Goal: Task Accomplishment & Management: Complete application form

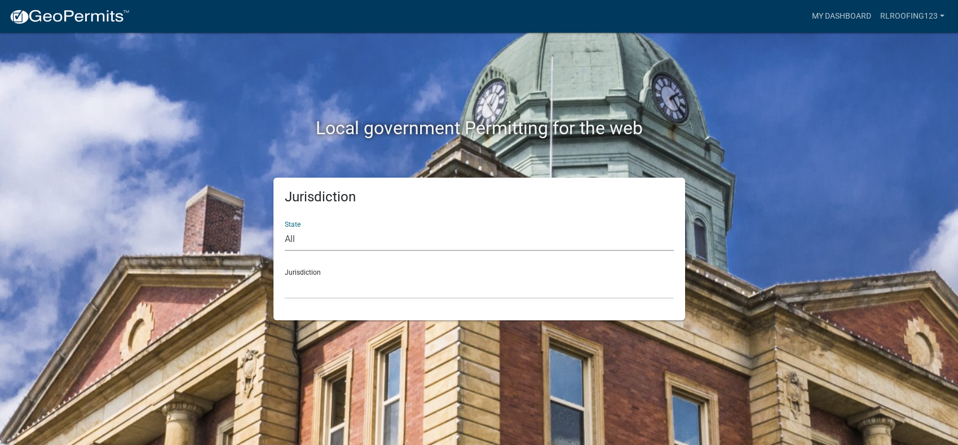
click at [342, 243] on select "All [US_STATE] [US_STATE] [US_STATE] [US_STATE] [US_STATE] [US_STATE] [US_STATE…" at bounding box center [479, 239] width 389 height 23
select select "[US_STATE]"
click at [285, 228] on select "All [US_STATE] [US_STATE] [US_STATE] [US_STATE] [US_STATE] [US_STATE] [US_STATE…" at bounding box center [479, 239] width 389 height 23
click at [311, 290] on select "City of [GEOGRAPHIC_DATA], [US_STATE] City of [GEOGRAPHIC_DATA], [US_STATE] Cit…" at bounding box center [479, 287] width 389 height 23
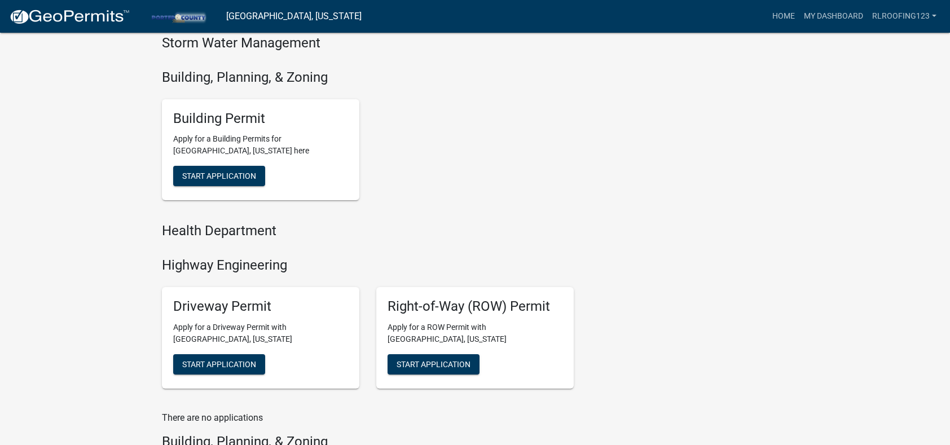
scroll to position [451, 0]
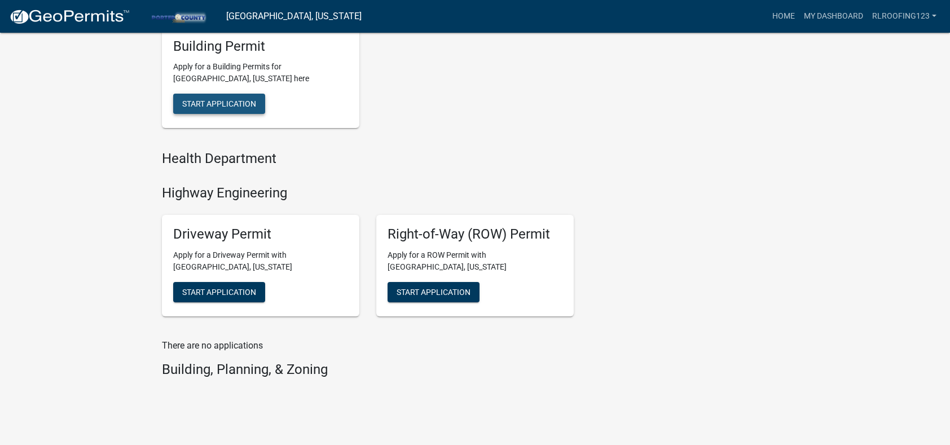
click at [239, 105] on span "Start Application" at bounding box center [219, 103] width 74 height 9
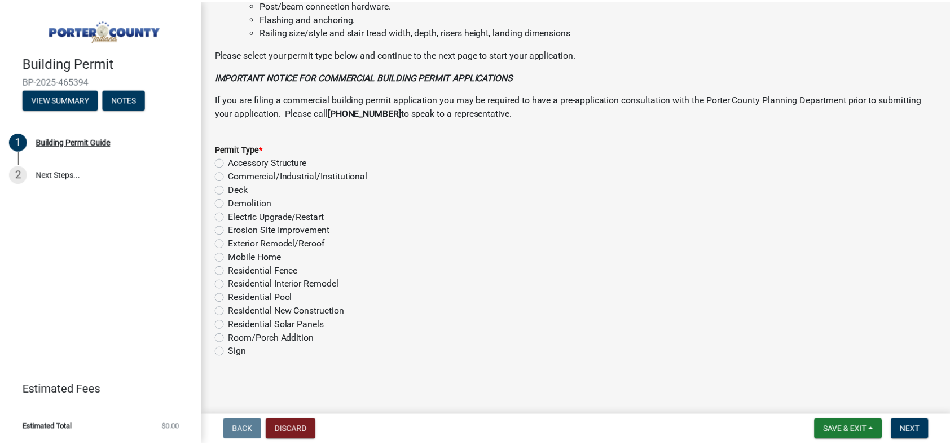
scroll to position [858, 0]
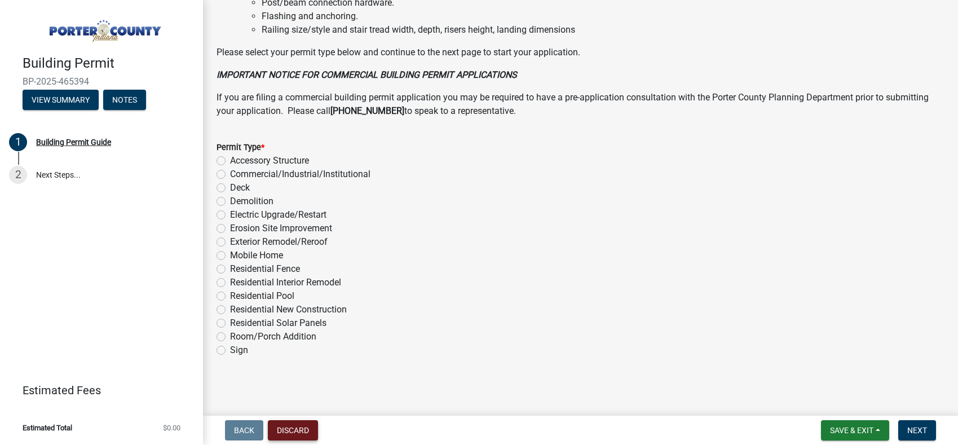
click at [293, 434] on button "Discard" at bounding box center [293, 430] width 50 height 20
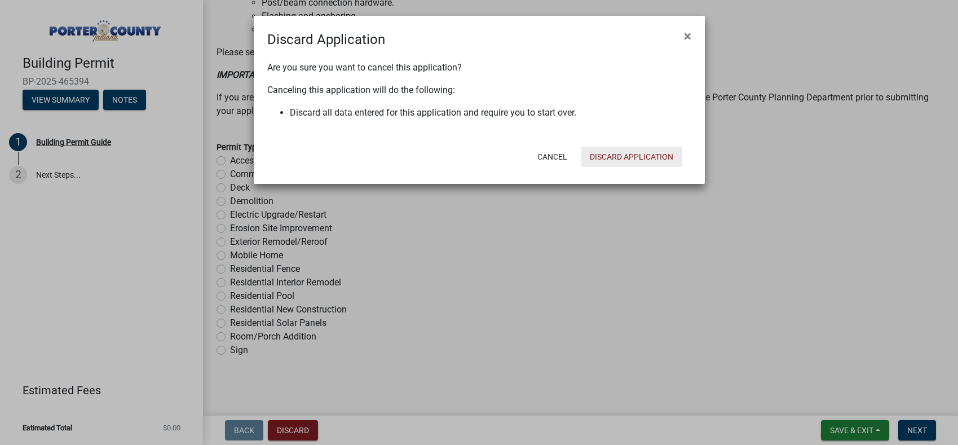
click at [599, 162] on button "Discard Application" at bounding box center [632, 157] width 102 height 20
